Goal: Transaction & Acquisition: Purchase product/service

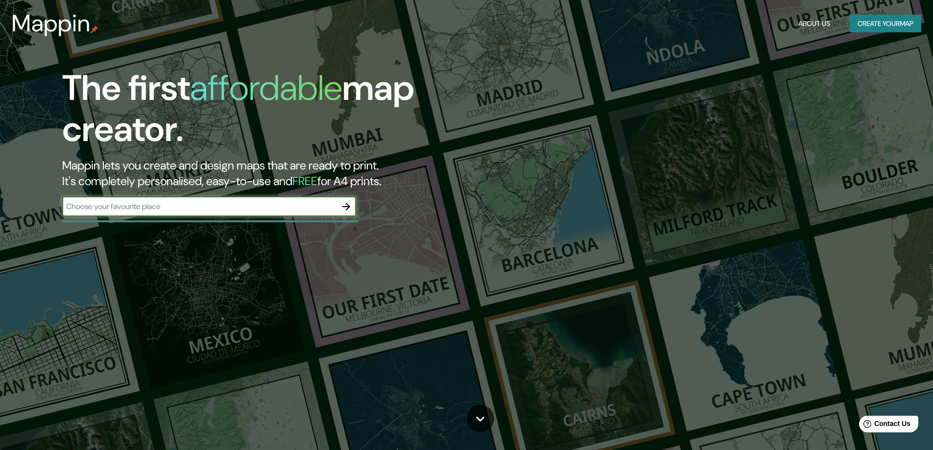
click at [896, 21] on button "Create your map" at bounding box center [885, 24] width 71 height 18
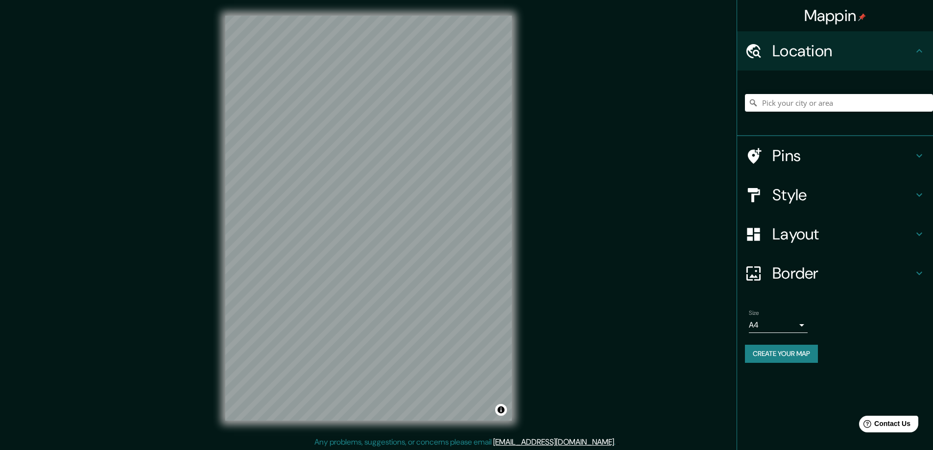
click at [839, 194] on h4 "Style" at bounding box center [842, 195] width 141 height 20
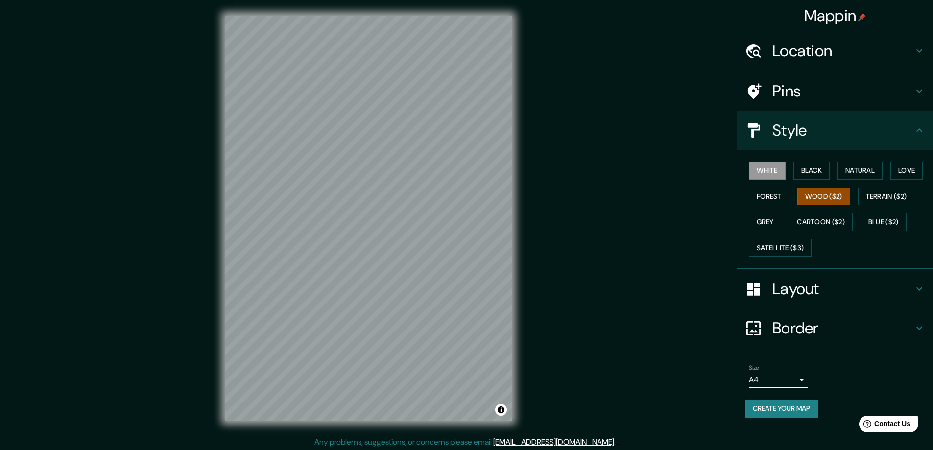
click at [834, 193] on button "Wood ($2)" at bounding box center [823, 197] width 53 height 18
click at [778, 192] on button "Forest" at bounding box center [769, 197] width 41 height 18
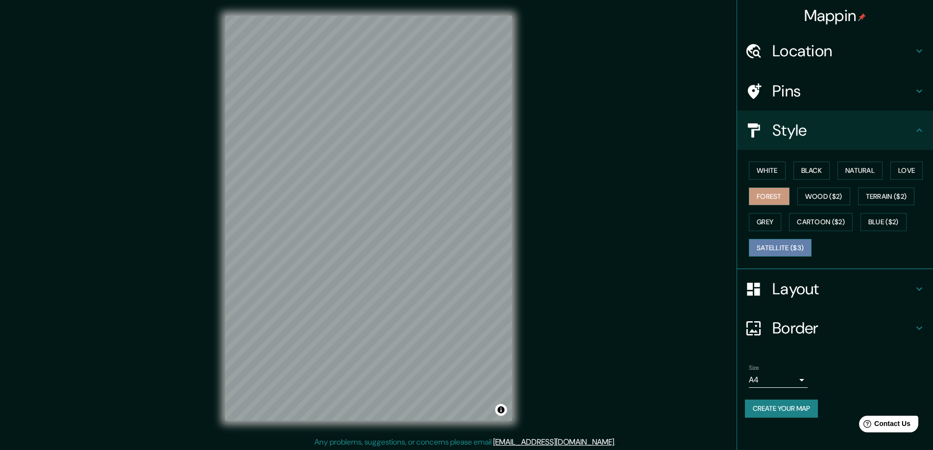
click at [800, 249] on button "Satellite ($3)" at bounding box center [780, 248] width 63 height 18
click at [779, 213] on div "White Black Natural Love Forest Wood ($2) Terrain ($2) Grey Cartoon ($2) Blue (…" at bounding box center [839, 209] width 188 height 103
click at [771, 226] on button "Grey" at bounding box center [765, 222] width 32 height 18
click at [786, 410] on button "Create your map" at bounding box center [781, 409] width 73 height 18
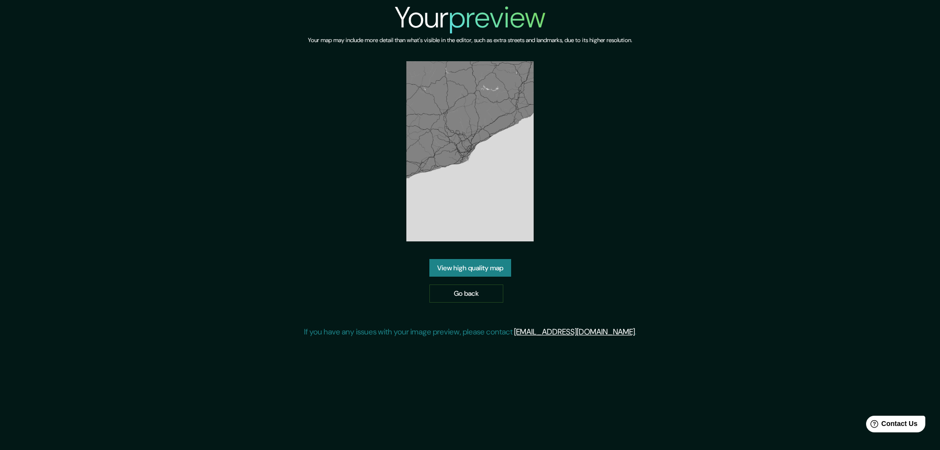
click at [488, 18] on h2 "preview" at bounding box center [497, 17] width 97 height 39
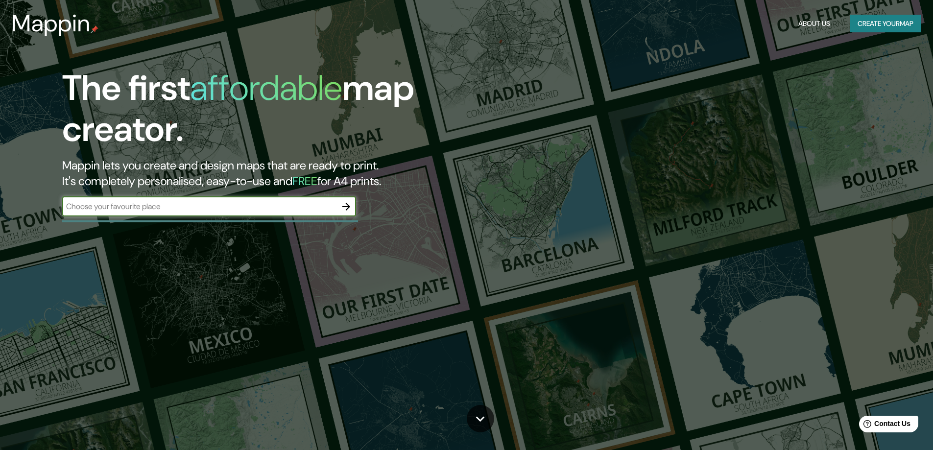
click at [346, 202] on icon "button" at bounding box center [346, 207] width 12 height 12
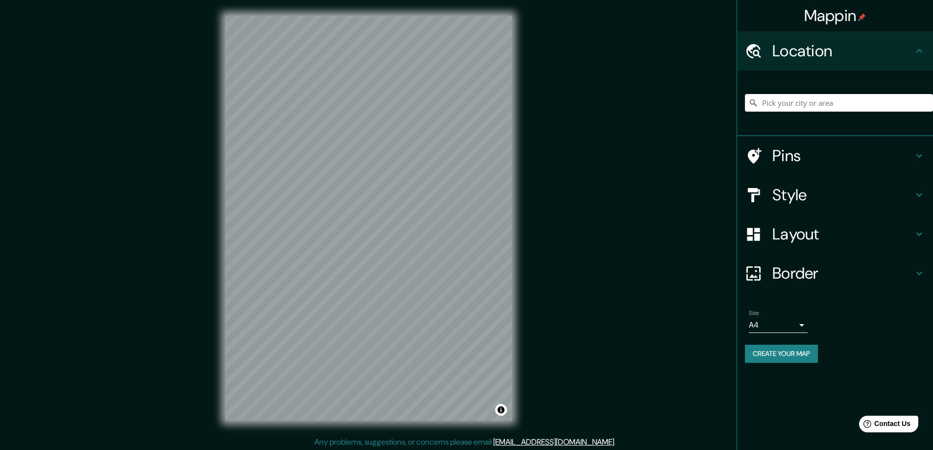
click at [795, 349] on button "Create your map" at bounding box center [781, 354] width 73 height 18
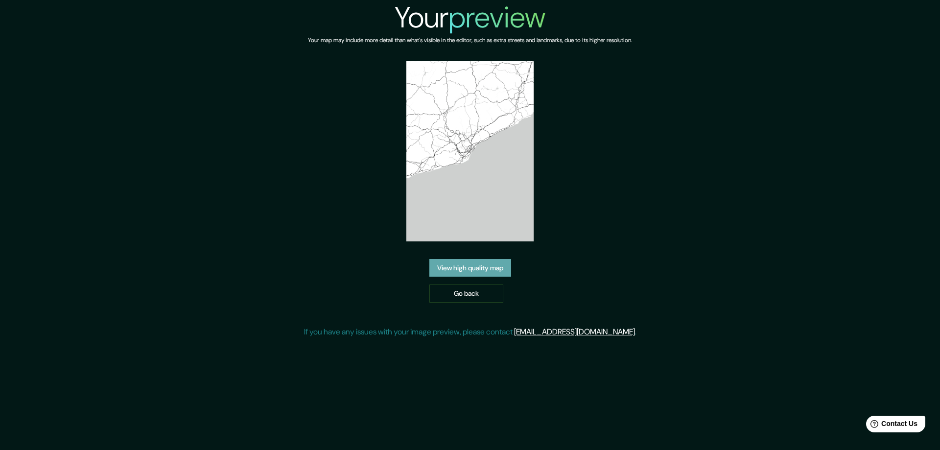
click at [483, 274] on link "View high quality map" at bounding box center [470, 268] width 82 height 18
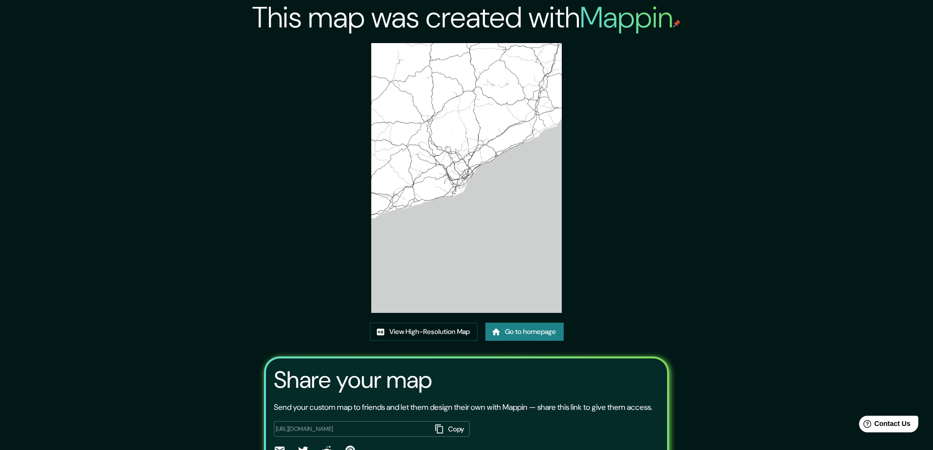
click at [495, 130] on img at bounding box center [466, 178] width 191 height 270
drag, startPoint x: 495, startPoint y: 130, endPoint x: 492, endPoint y: 148, distance: 18.8
click at [492, 148] on img at bounding box center [466, 178] width 191 height 270
